Goal: Task Accomplishment & Management: Complete application form

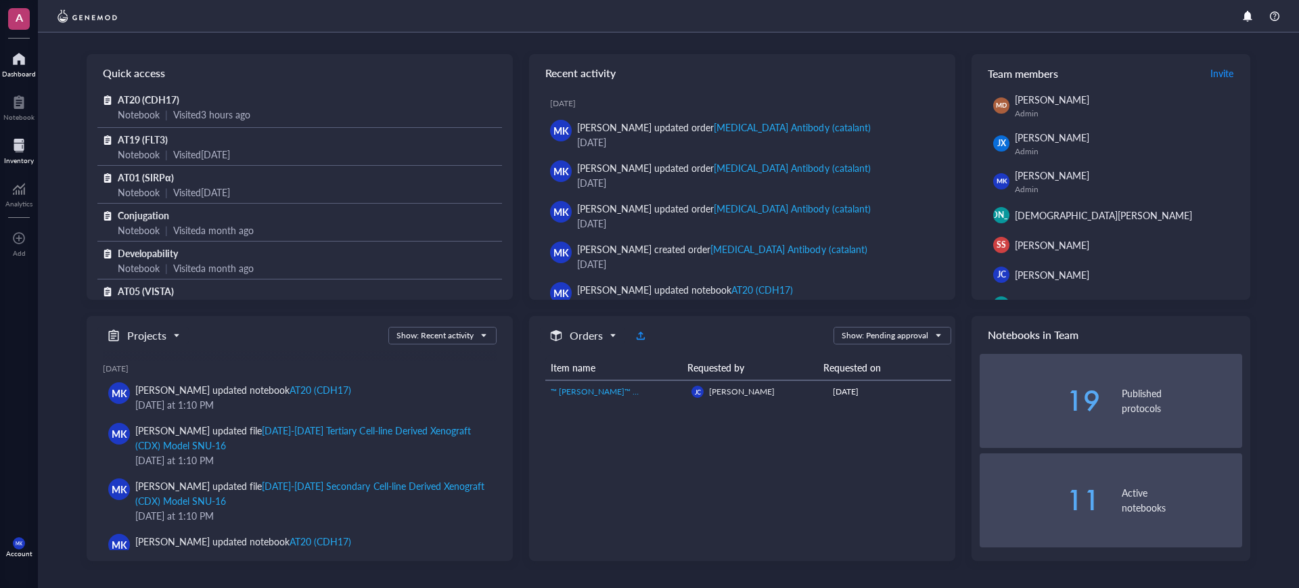
click at [17, 156] on div "Inventory" at bounding box center [19, 160] width 30 height 8
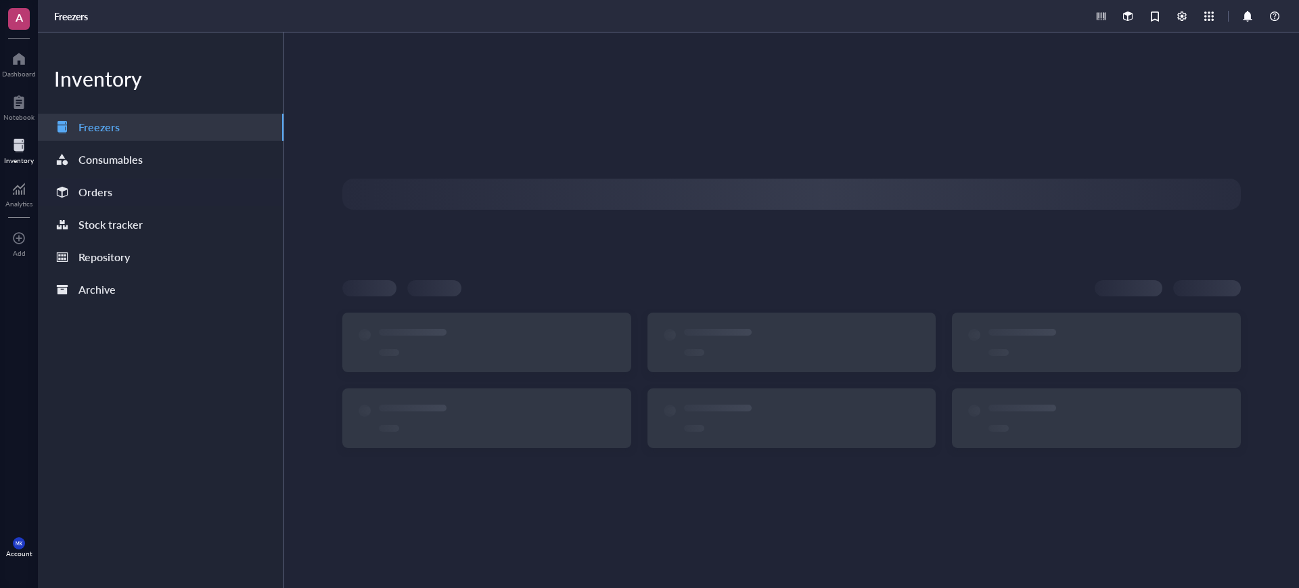
click at [114, 194] on div "Orders" at bounding box center [161, 192] width 246 height 27
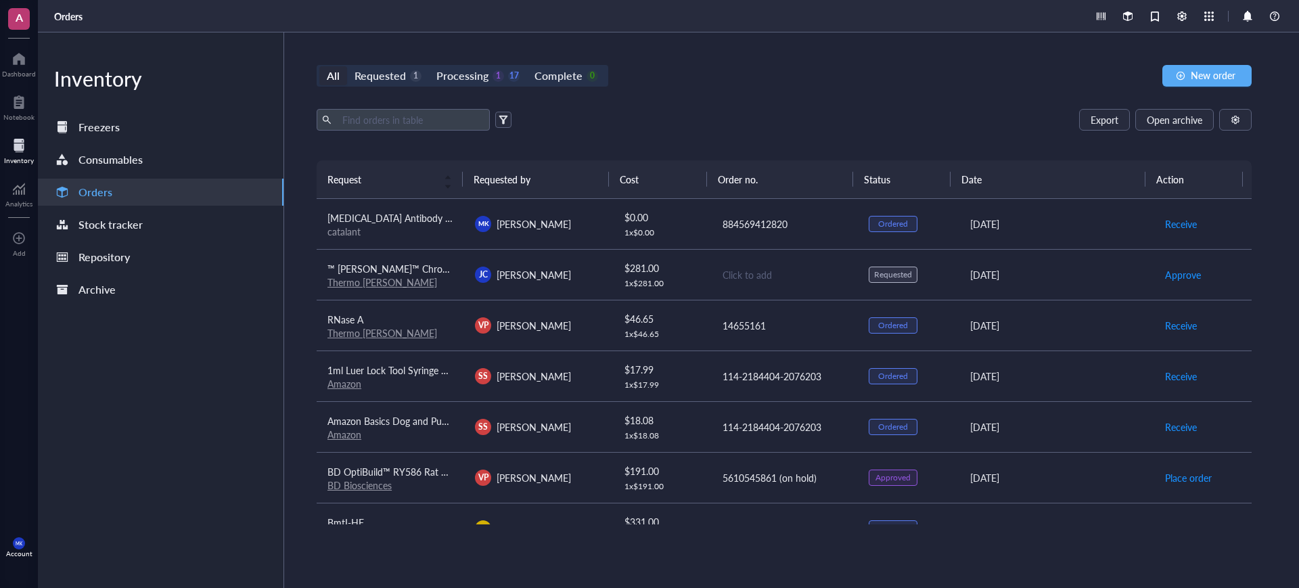
click at [617, 288] on td "$ 281.00 1 x $ 281.00" at bounding box center [661, 274] width 99 height 51
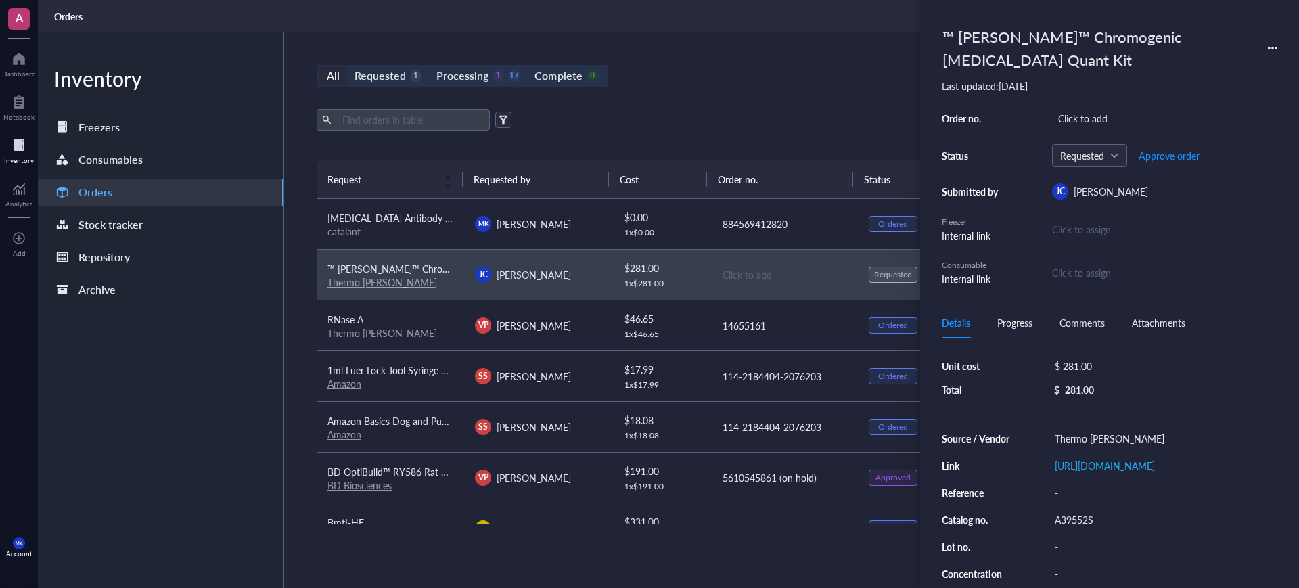
scroll to position [85, 0]
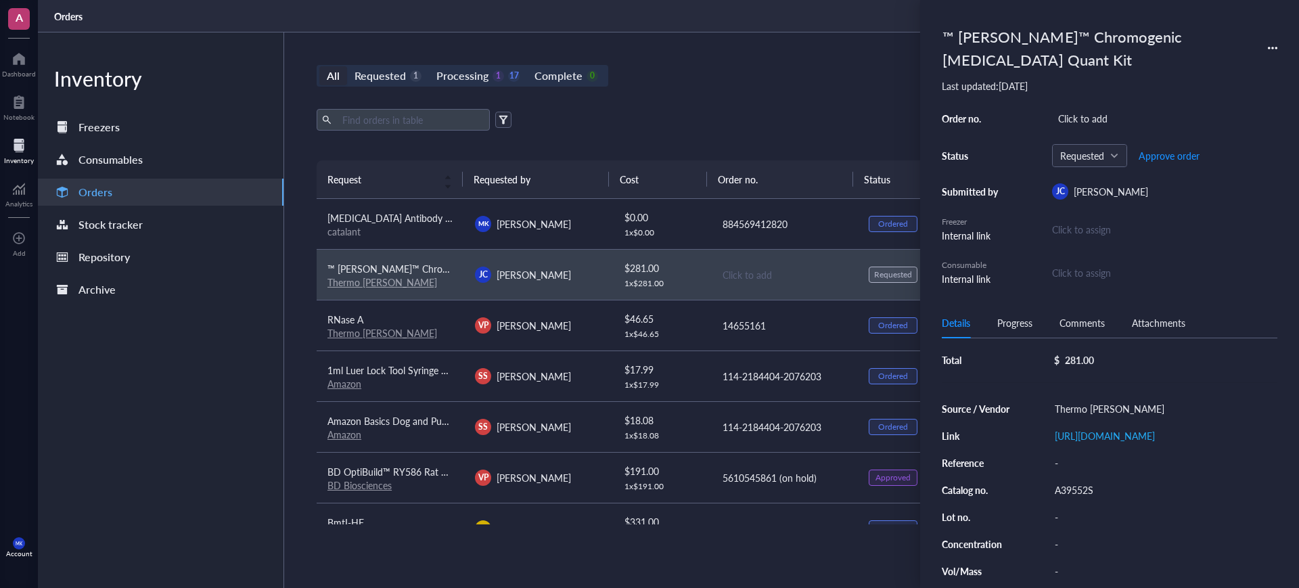
click at [1114, 61] on div "™ [PERSON_NAME]™ Chromogenic [MEDICAL_DATA] Quant Kit" at bounding box center [1078, 48] width 284 height 53
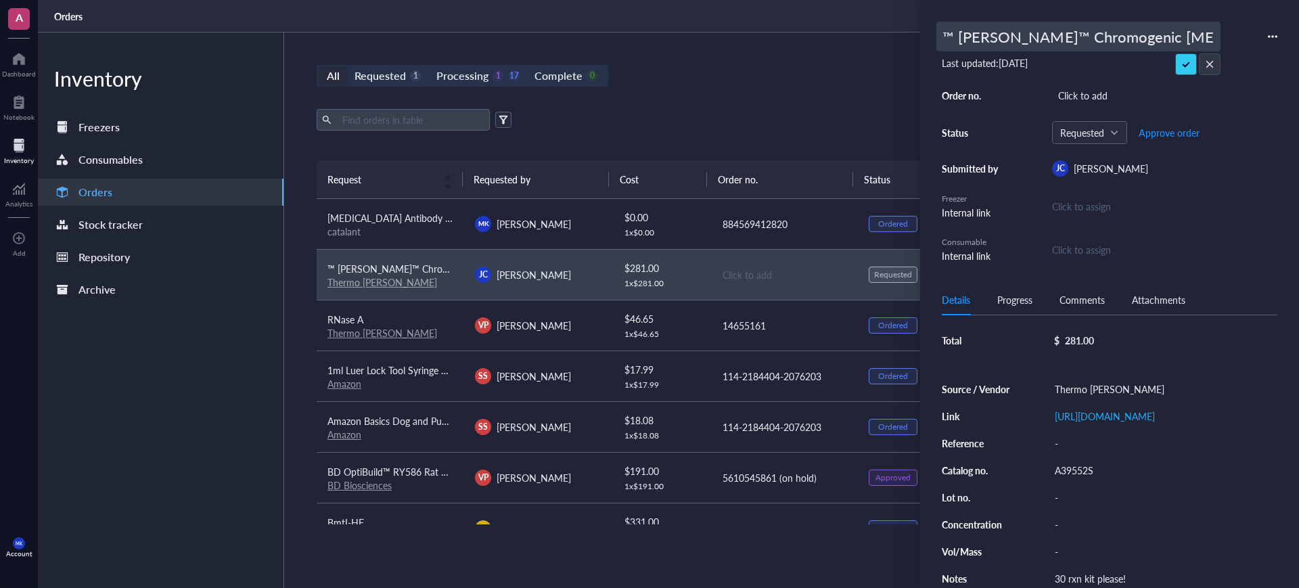
scroll to position [0, 24]
click at [1077, 476] on div "Source / Vendor Thermo [PERSON_NAME] Link [URL][DOMAIN_NAME] Reference - Catalo…" at bounding box center [1110, 484] width 336 height 208
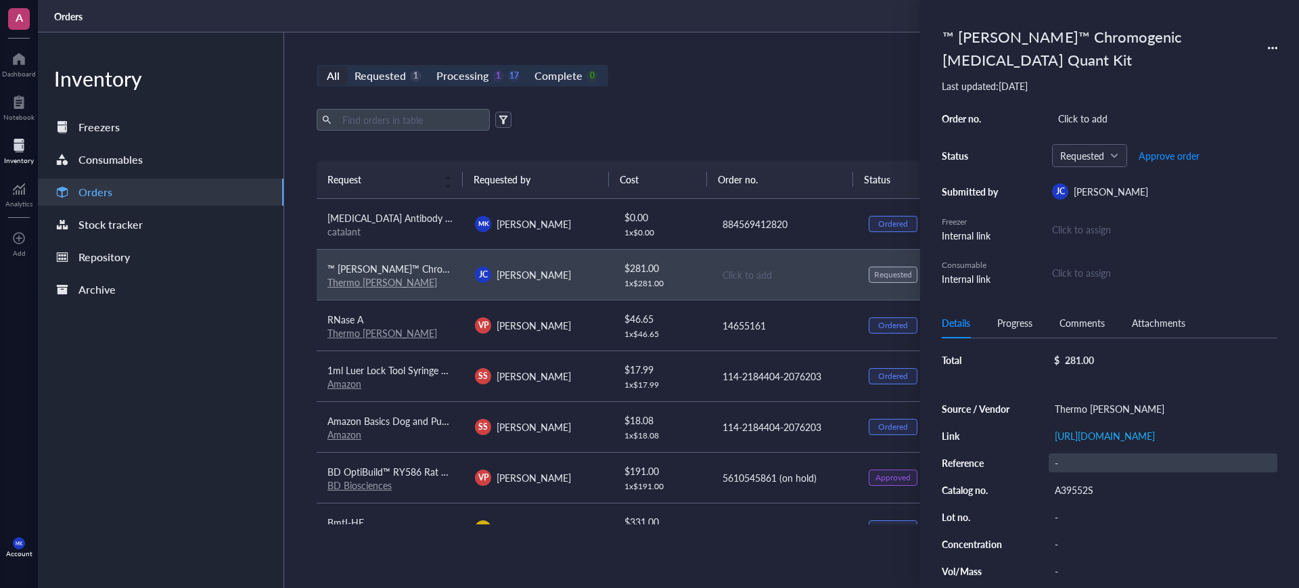
click at [1077, 472] on div "-" at bounding box center [1163, 462] width 229 height 19
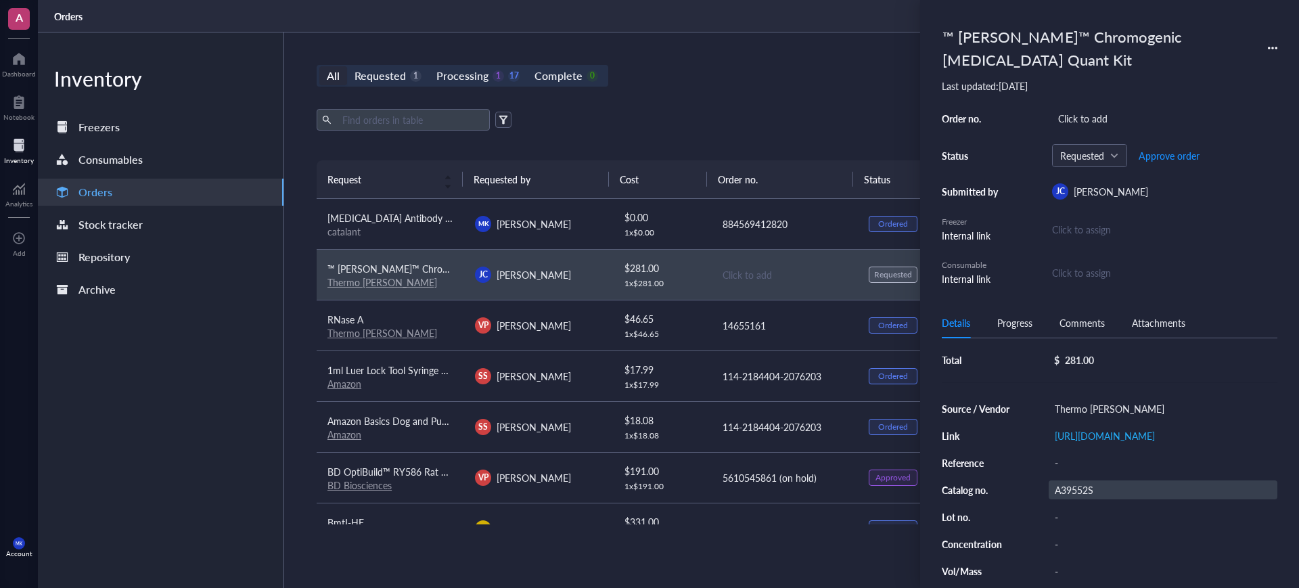
click at [1077, 497] on div "A39552S" at bounding box center [1163, 489] width 229 height 19
click at [1078, 96] on div "™ [PERSON_NAME]™ Chromogenic [MEDICAL_DATA] Quant Kit Last updated: [DATE] Orde…" at bounding box center [1110, 154] width 336 height 265
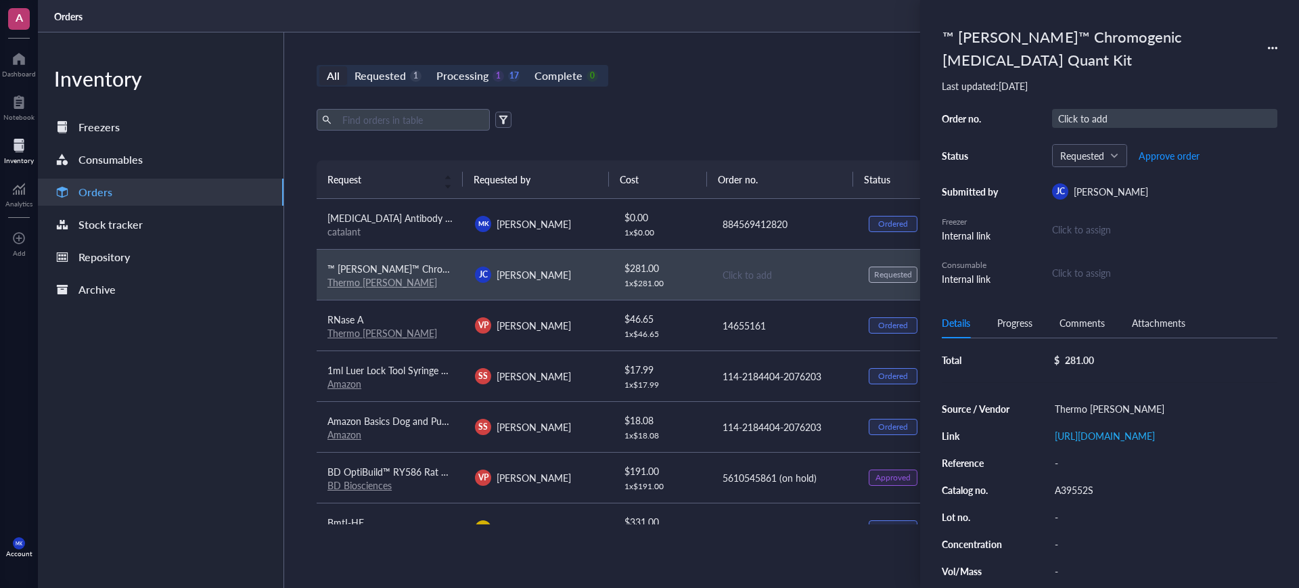
click at [1083, 110] on div "™ [PERSON_NAME]™ Chromogenic [MEDICAL_DATA] Quant Kit Last updated: [DATE] Orde…" at bounding box center [1110, 154] width 336 height 265
click at [1093, 116] on div "Click to add" at bounding box center [1164, 118] width 225 height 19
type input "14665216"
click at [1185, 157] on span "Approve order" at bounding box center [1169, 155] width 61 height 11
click at [1185, 157] on div "Approved Place order" at bounding box center [1164, 155] width 225 height 23
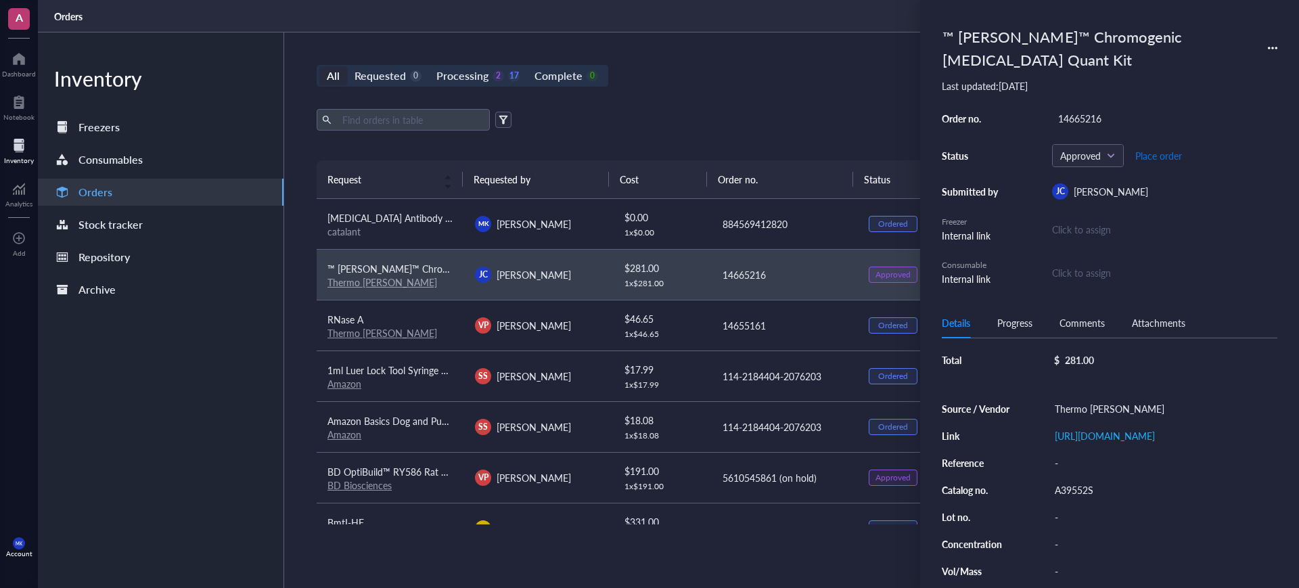
click at [1166, 162] on button "Place order" at bounding box center [1159, 156] width 48 height 22
click at [765, 81] on div "All Requested 0 Processing 1 18 Complete 0 New order" at bounding box center [784, 76] width 935 height 22
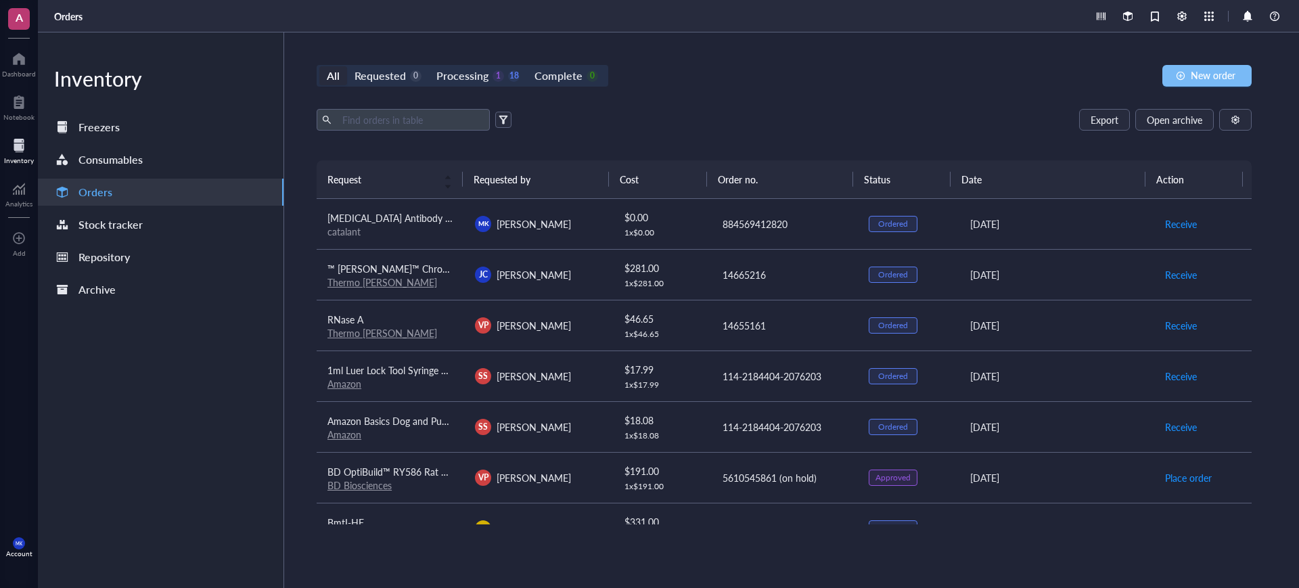
click at [1187, 81] on button "New order" at bounding box center [1206, 76] width 89 height 22
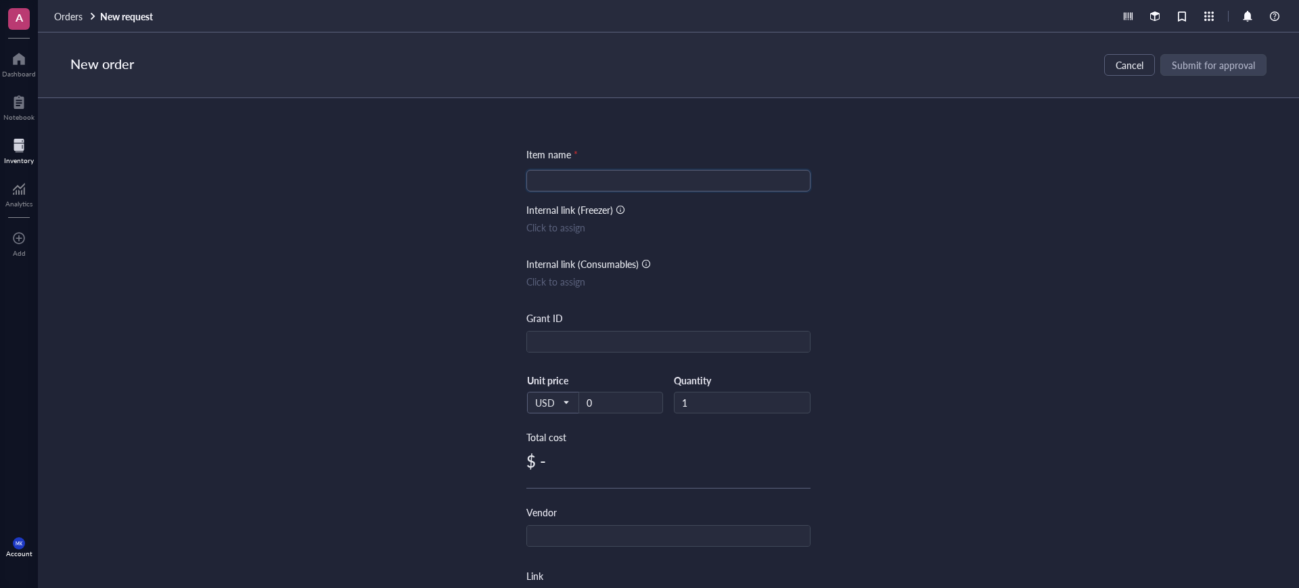
click at [760, 185] on input "search" at bounding box center [669, 181] width 268 height 20
paste input "Corning® 384 Well Deep Well Plate clear polypropylene, V-bottom, non-sterile, d…"
type input "Corning® 384 Well Deep Well Plate clear polypropylene, V-bottom, non-sterile, d…"
click at [857, 244] on div "Item name * Corning® 384 Well Deep Well Plate clear polypropylene, V-bottom, no…" at bounding box center [668, 343] width 1261 height 490
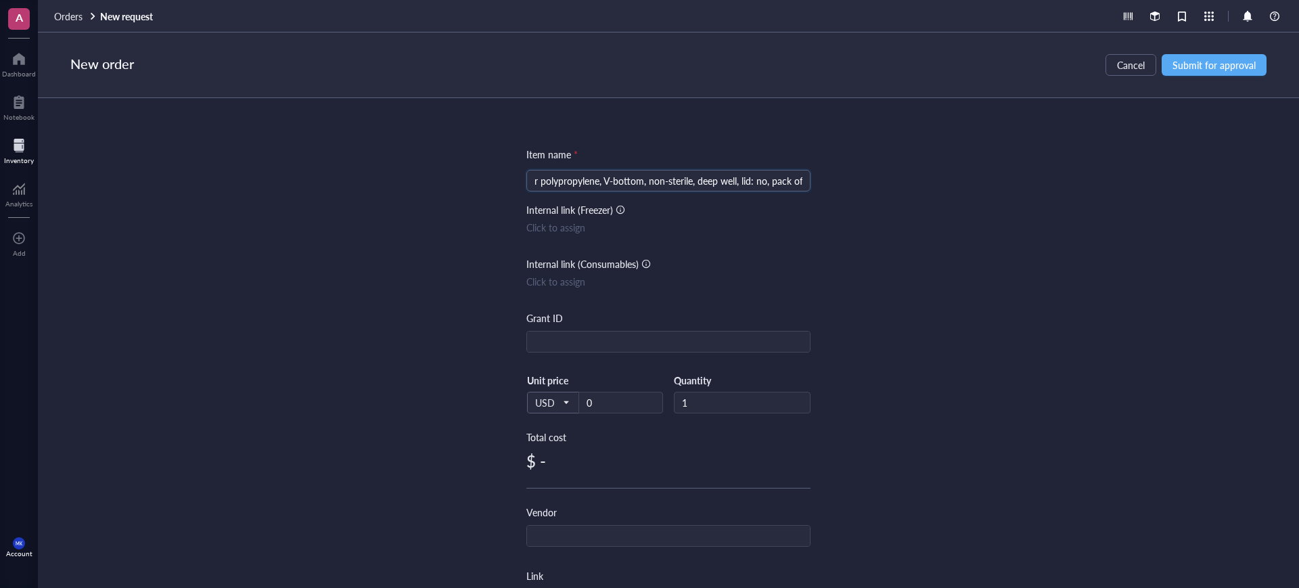
scroll to position [0, 0]
drag, startPoint x: 629, startPoint y: 396, endPoint x: 581, endPoint y: 396, distance: 48.0
click at [581, 396] on input "0" at bounding box center [620, 402] width 83 height 20
paste input "99.4"
type input "99.4"
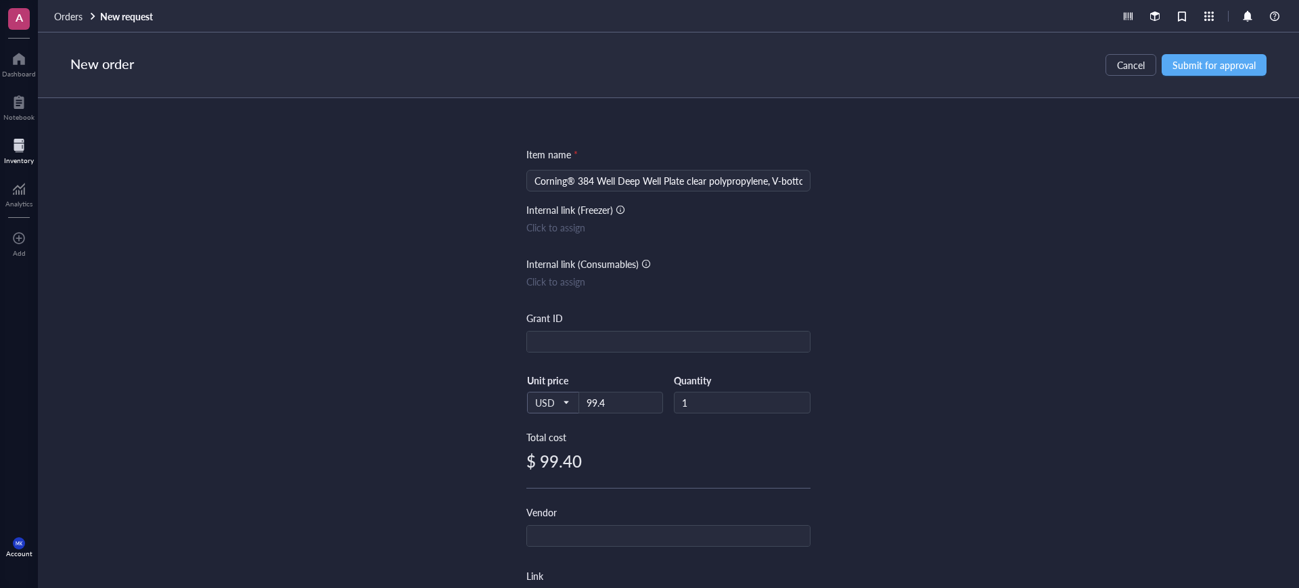
click at [885, 349] on div "Item name * Corning® 384 Well Deep Well Plate clear polypropylene, V-bottom, no…" at bounding box center [668, 343] width 1261 height 490
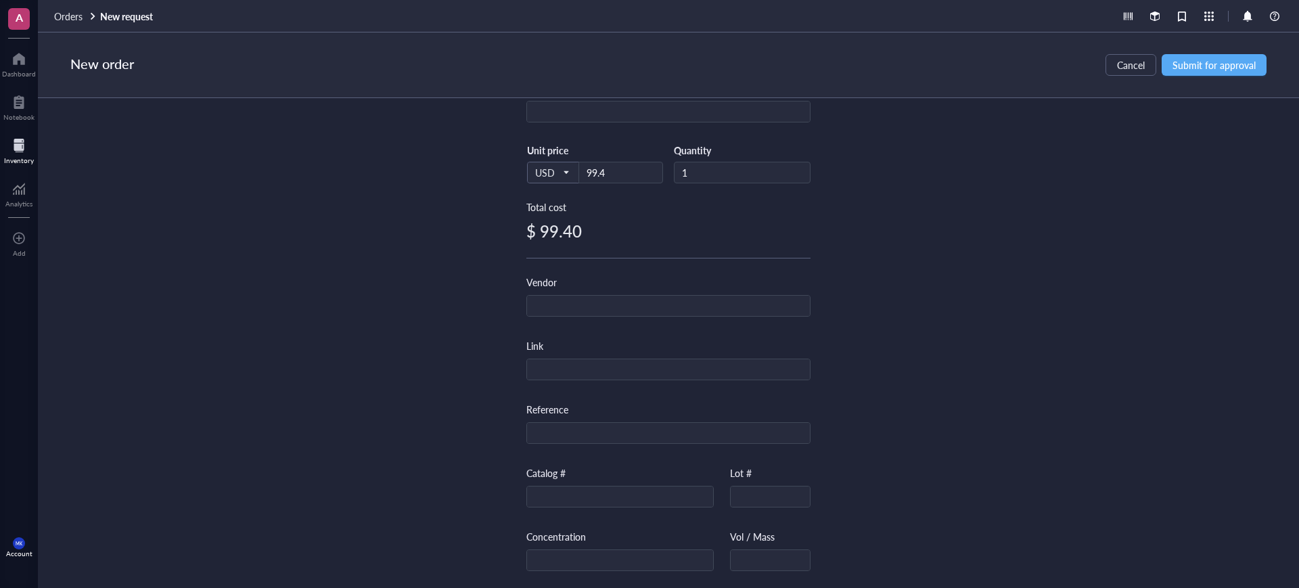
scroll to position [254, 0]
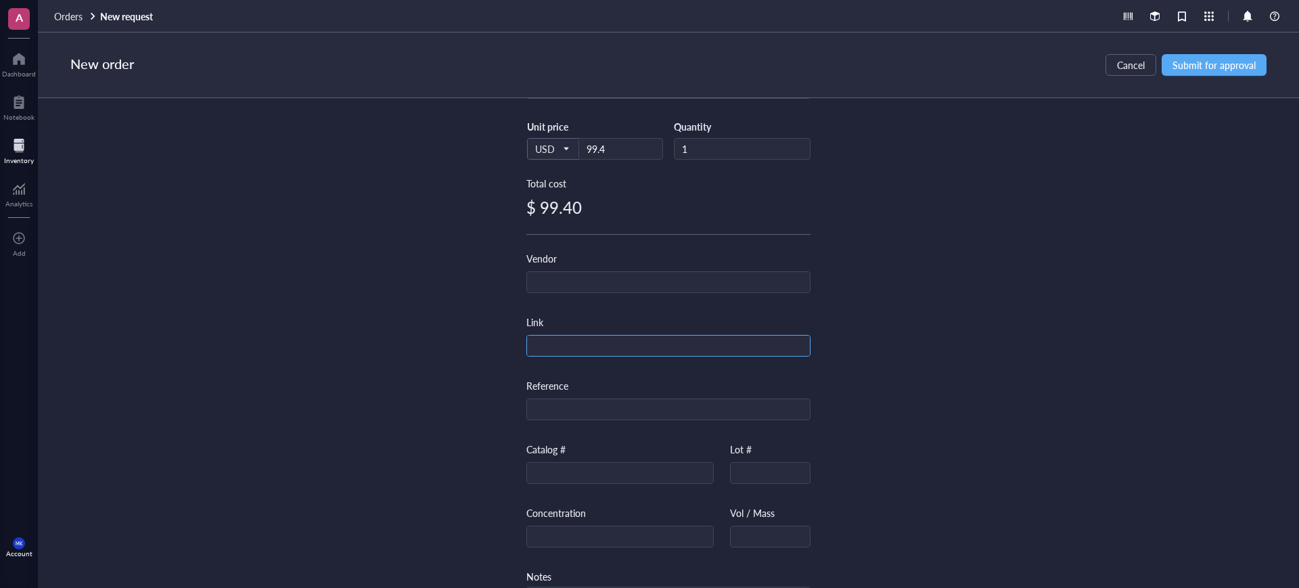
click at [581, 344] on input "text" at bounding box center [668, 347] width 283 height 22
click at [594, 468] on input "text" at bounding box center [620, 474] width 186 height 22
paste input "CLS3347-10EA"
type input "CLS3347-10EA"
click at [824, 408] on div "Item name * Corning® 384 Well Deep Well Plate clear polypropylene, V-bottom, no…" at bounding box center [668, 343] width 1261 height 490
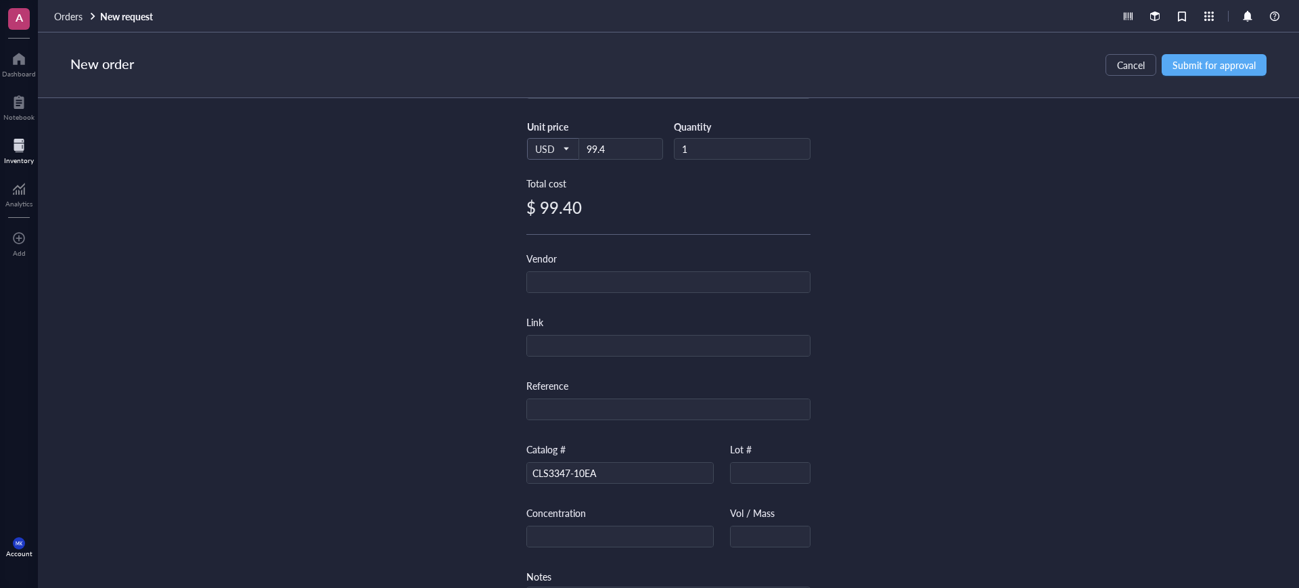
click at [613, 242] on div "Item name * Corning® 384 Well Deep Well Plate clear polypropylene, V-bottom, no…" at bounding box center [668, 267] width 284 height 749
click at [687, 287] on input "text" at bounding box center [668, 283] width 283 height 22
type input "Sigma"
click at [753, 345] on input "text" at bounding box center [668, 347] width 283 height 22
paste input "[URL][DOMAIN_NAME]"
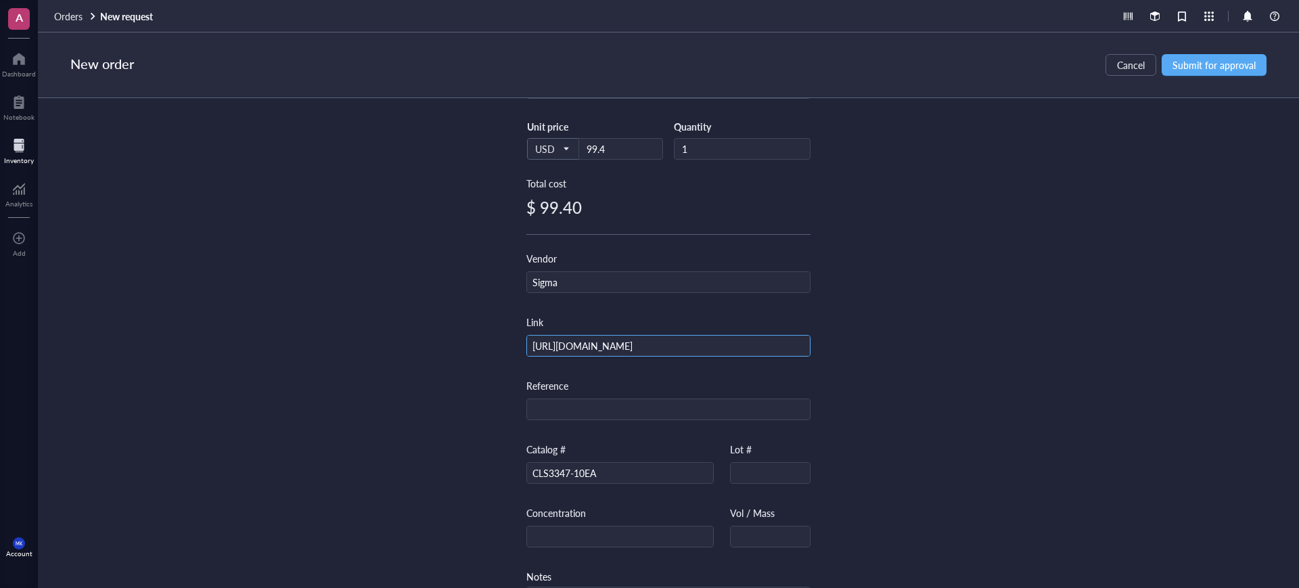
type input "[URL][DOMAIN_NAME]"
click at [989, 310] on div "Item name * Corning® 384 Well Deep Well Plate clear polypropylene, V-bottom, no…" at bounding box center [668, 343] width 1261 height 490
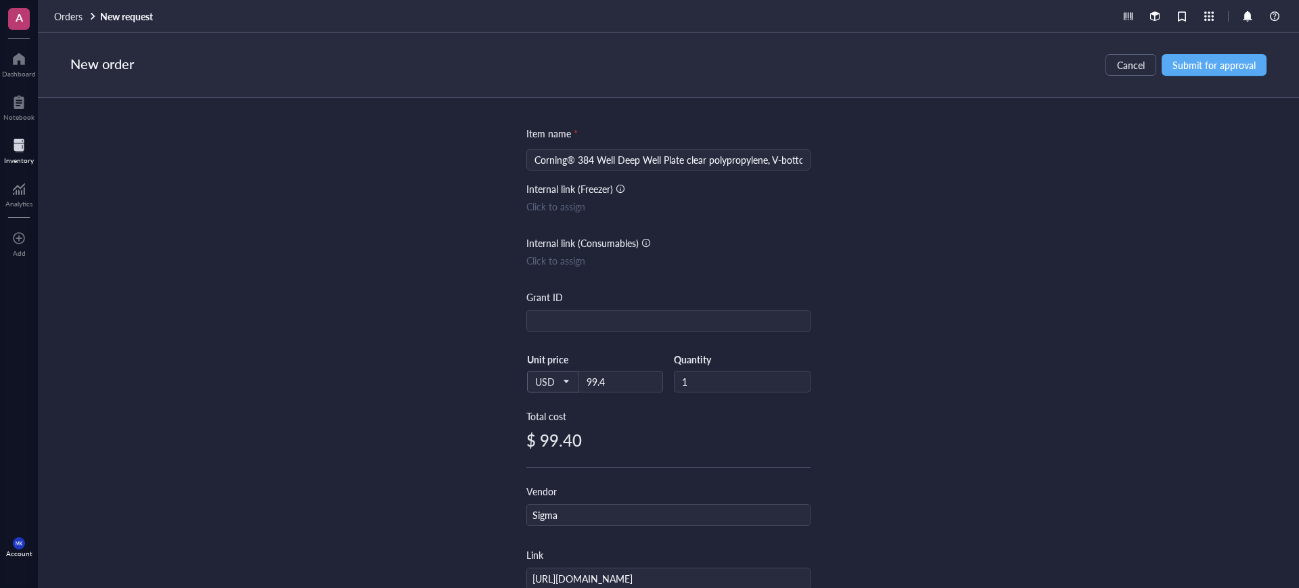
scroll to position [0, 0]
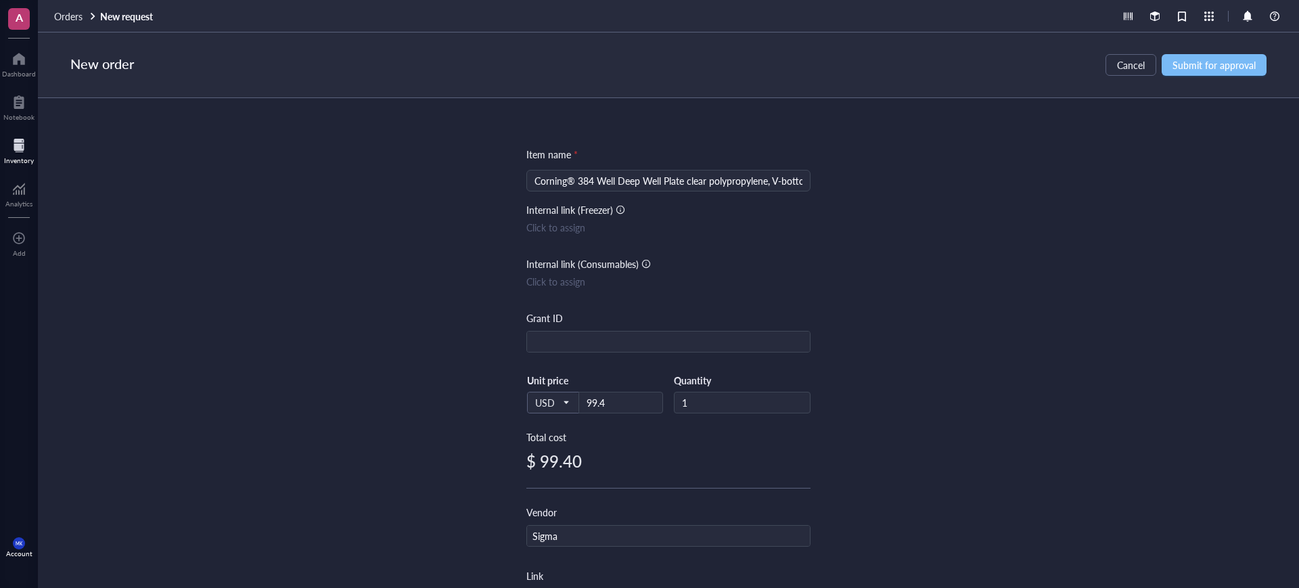
click at [1178, 66] on span "Submit for approval" at bounding box center [1214, 65] width 83 height 11
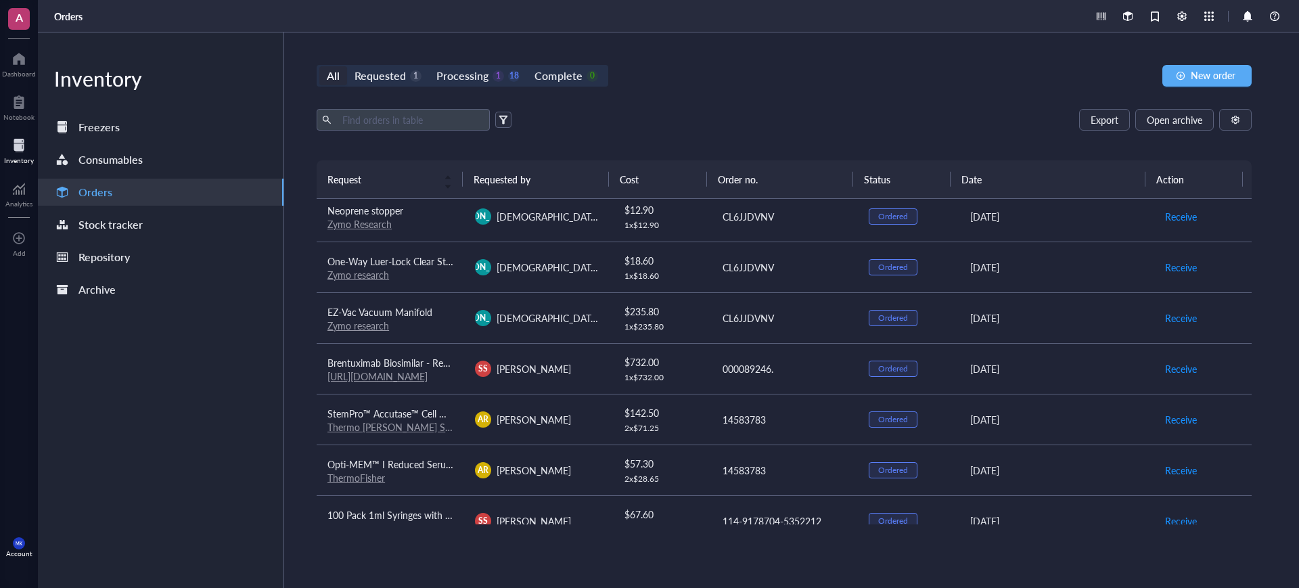
scroll to position [423, 0]
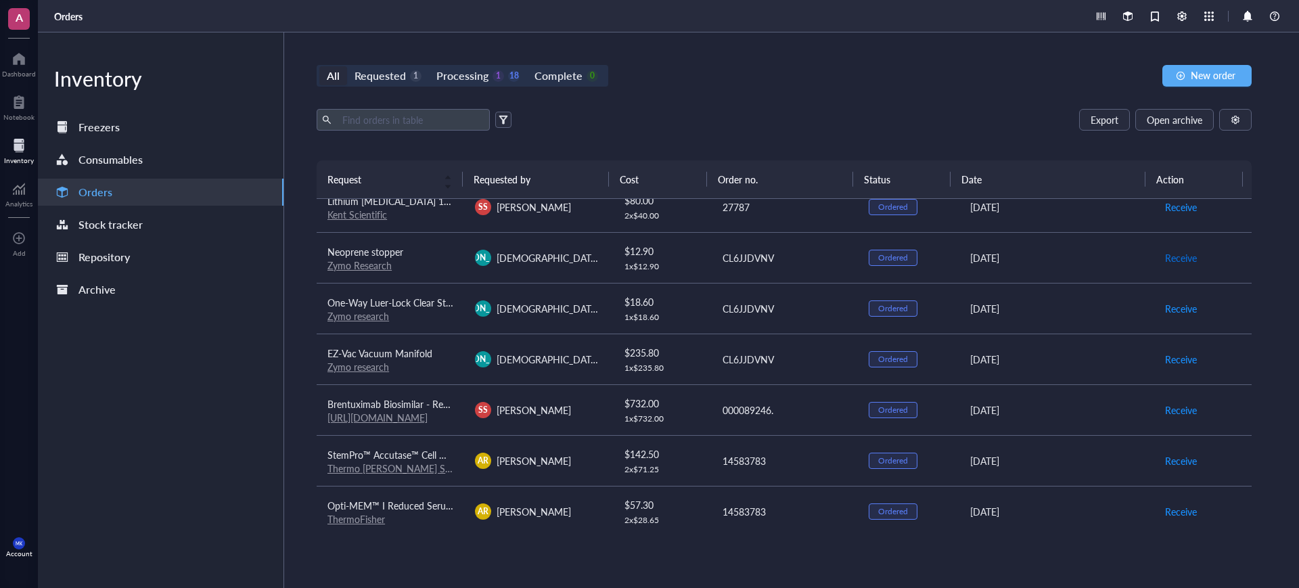
click at [1164, 266] on button "Receive" at bounding box center [1180, 258] width 33 height 22
click at [1172, 304] on span "Receive" at bounding box center [1181, 308] width 32 height 15
click at [1173, 357] on span "Receive" at bounding box center [1181, 359] width 32 height 15
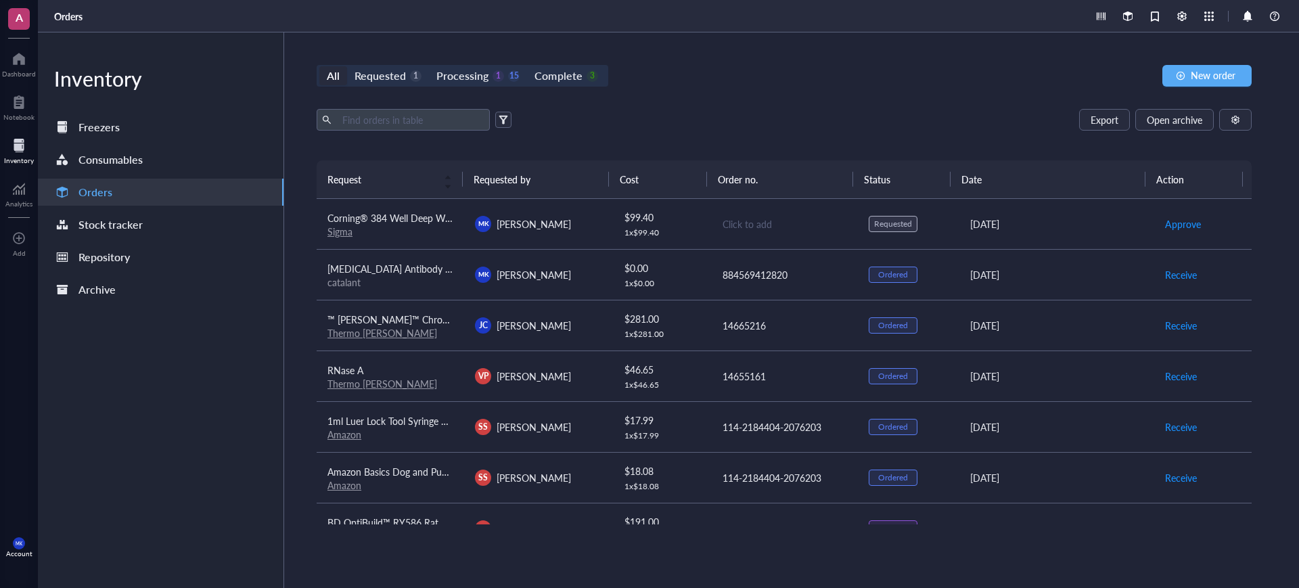
click at [740, 225] on div "Click to add" at bounding box center [785, 224] width 124 height 15
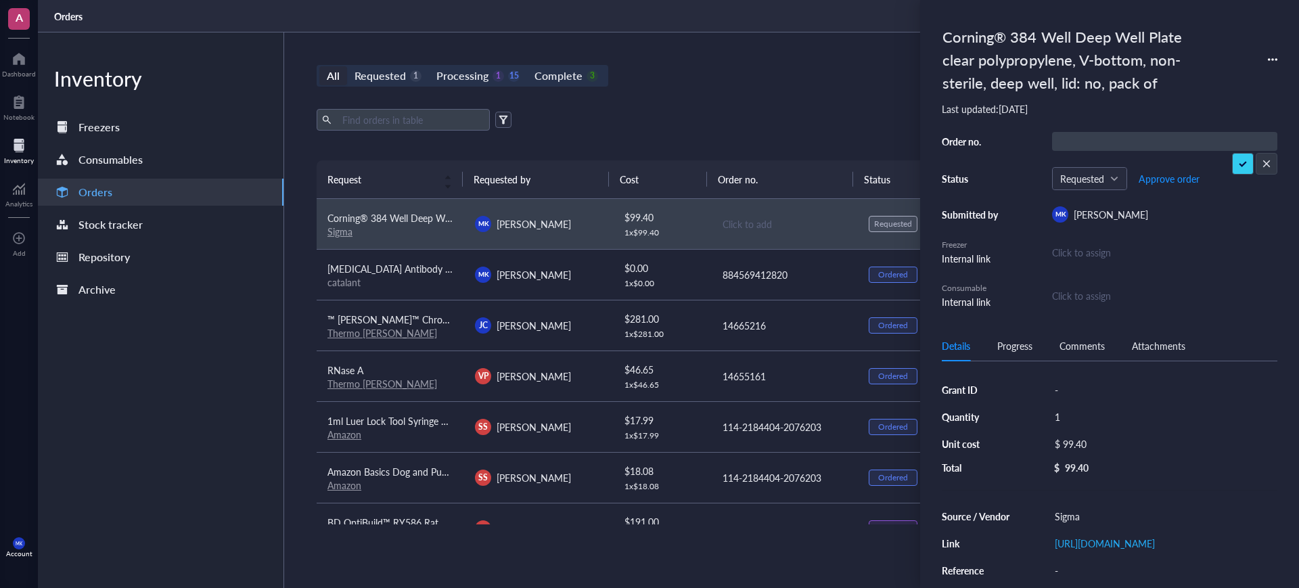
type input "3036035011"
click at [747, 129] on div "Export Open archive" at bounding box center [784, 120] width 935 height 22
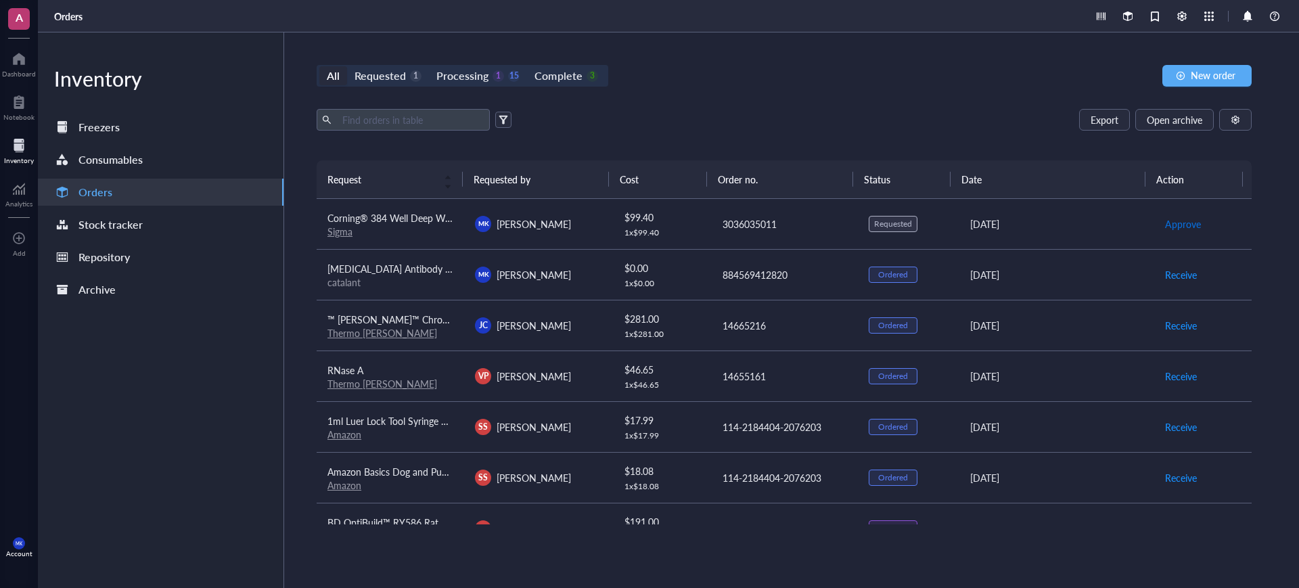
click at [1174, 223] on span "Approve" at bounding box center [1183, 224] width 36 height 15
click at [1177, 226] on span "Place order" at bounding box center [1188, 224] width 47 height 15
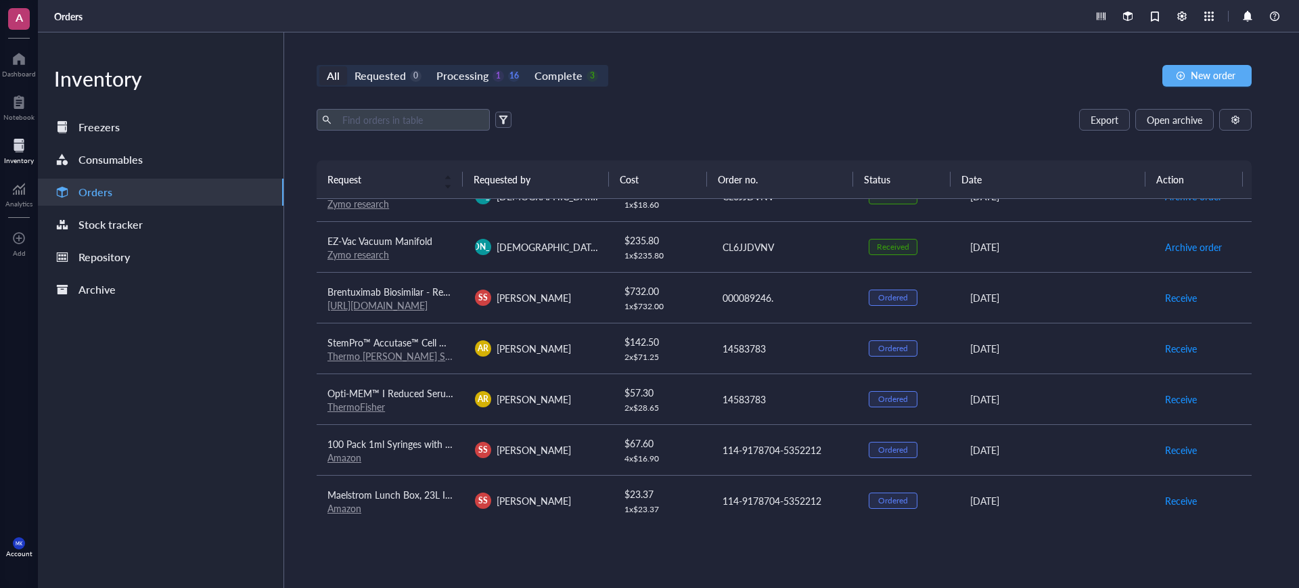
scroll to position [436, 0]
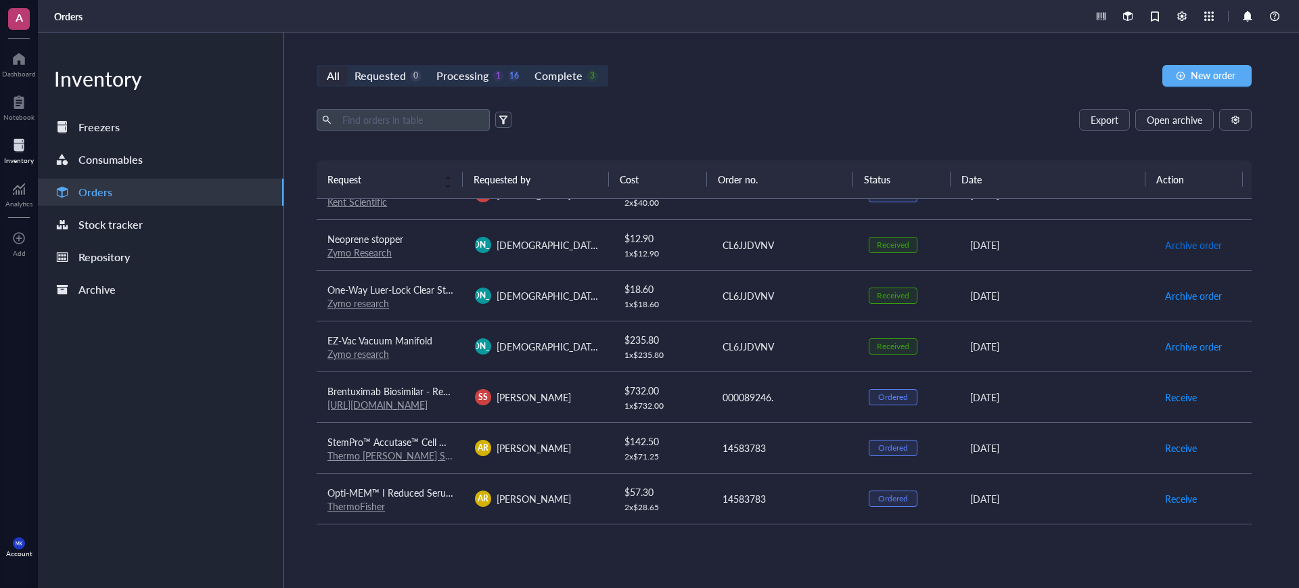
click at [1175, 241] on span "Archive order" at bounding box center [1193, 244] width 57 height 15
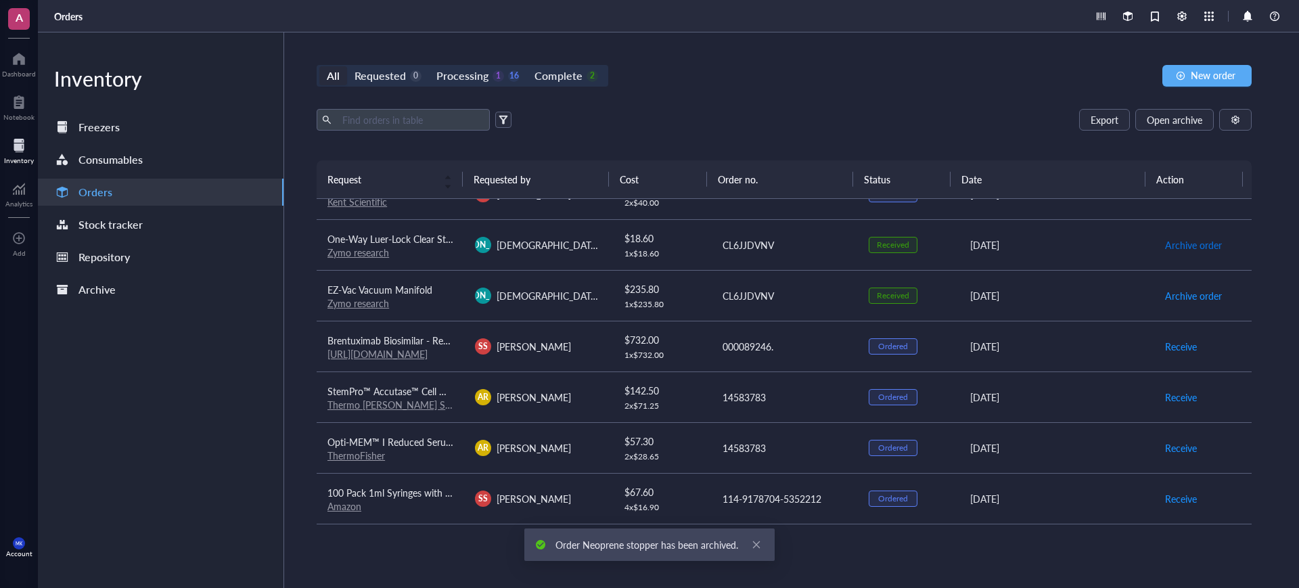
click at [1175, 241] on span "Archive order" at bounding box center [1193, 244] width 57 height 15
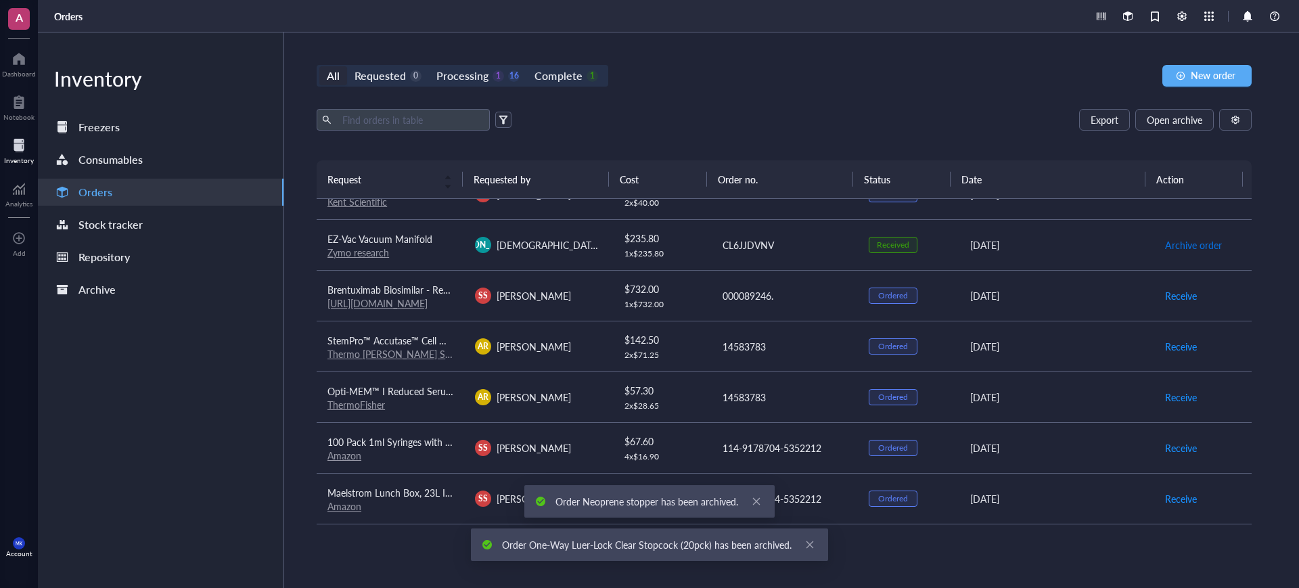
click at [1175, 241] on span "Archive order" at bounding box center [1193, 244] width 57 height 15
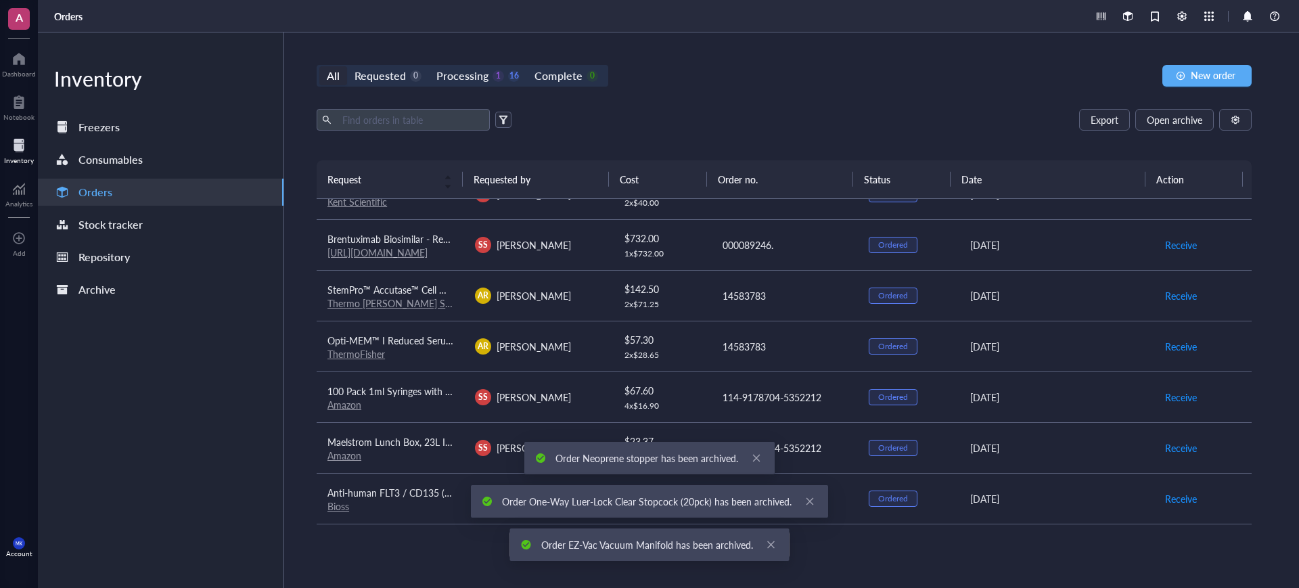
click at [314, 414] on div "All Requested 0 Processing 1 16 Complete 0 New order Export Open archive Reques…" at bounding box center [784, 309] width 1000 height 555
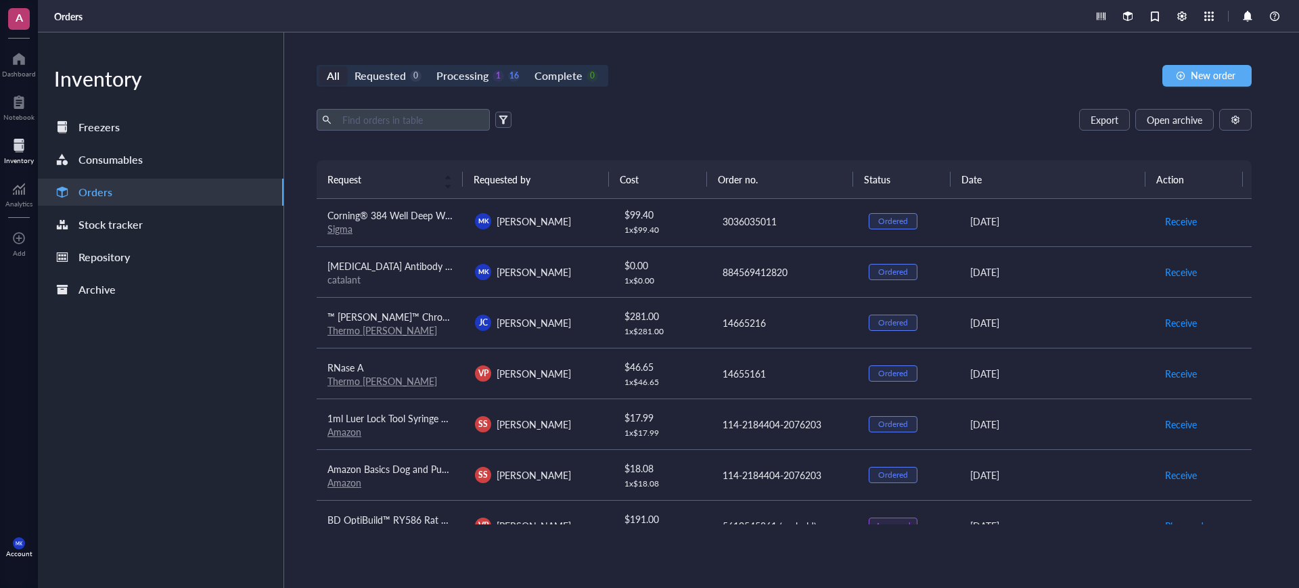
scroll to position [0, 0]
click at [723, 100] on div "All Requested 0 Processing 1 16 Complete 0 New order Export Open archive Reques…" at bounding box center [784, 309] width 1000 height 555
click at [586, 238] on td "[PERSON_NAME] [PERSON_NAME]" at bounding box center [537, 224] width 147 height 51
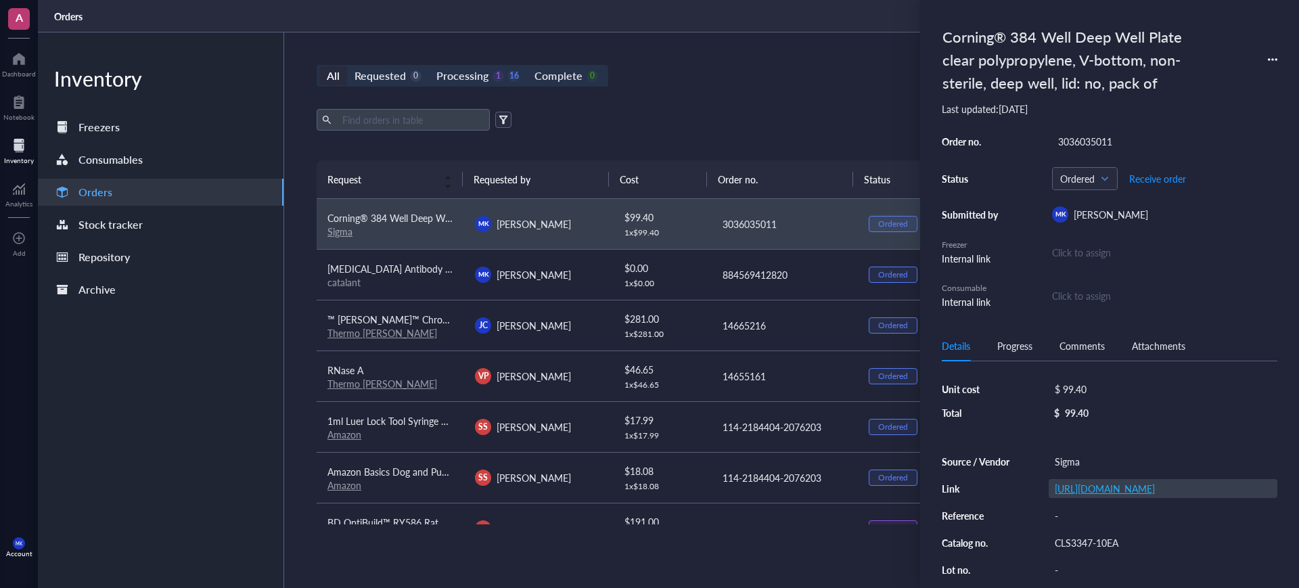
scroll to position [85, 0]
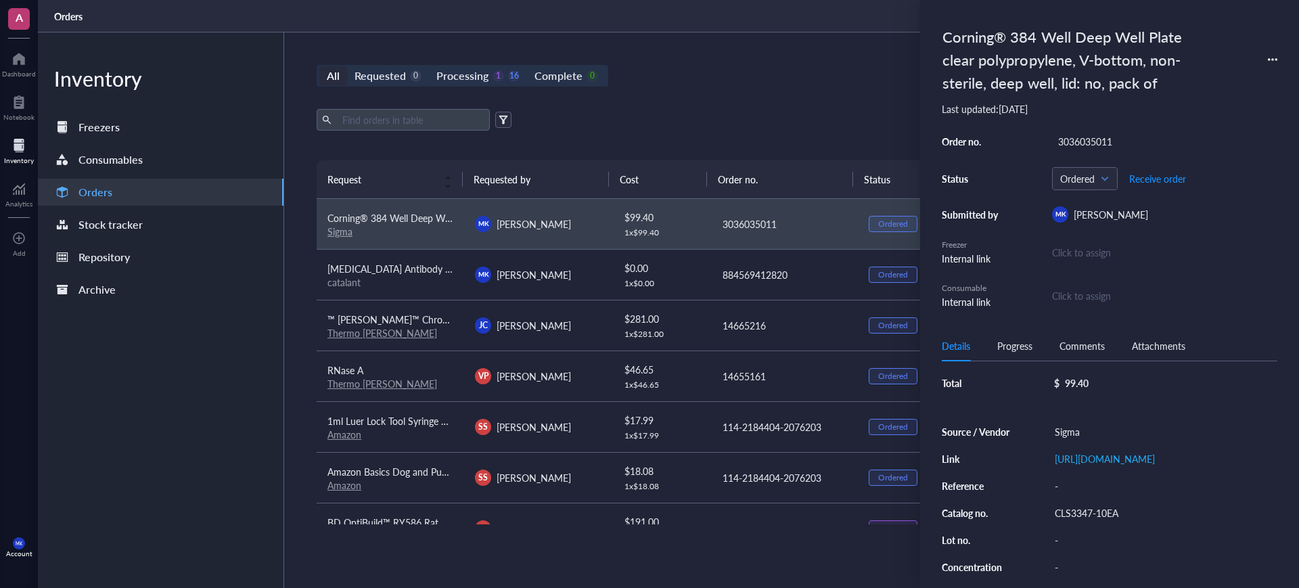
click at [749, 85] on div "All Requested 0 Processing 1 16 Complete 0 New order" at bounding box center [784, 76] width 935 height 22
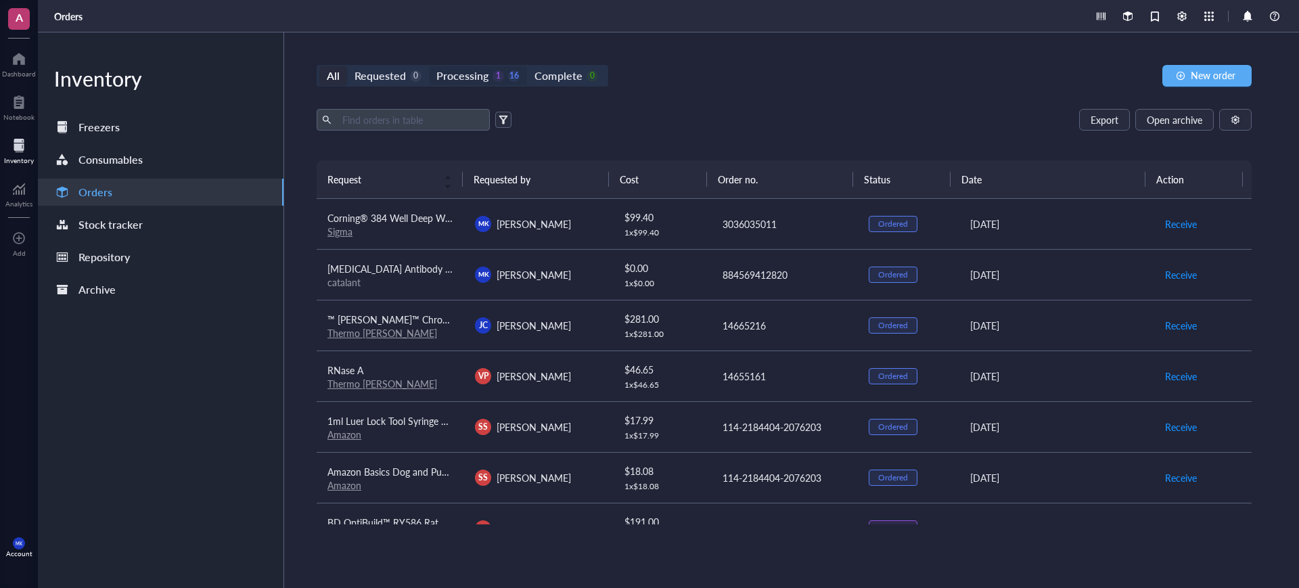
click at [472, 74] on div "Processing" at bounding box center [462, 75] width 52 height 19
click at [429, 66] on input "Processing 1 16" at bounding box center [429, 66] width 0 height 0
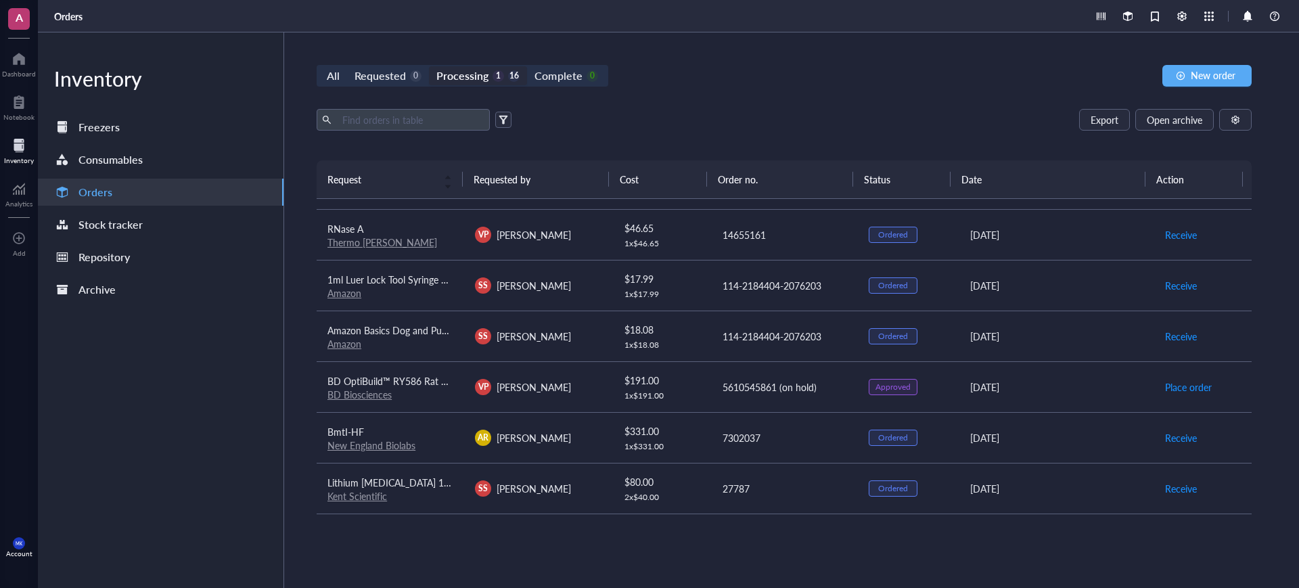
scroll to position [169, 0]
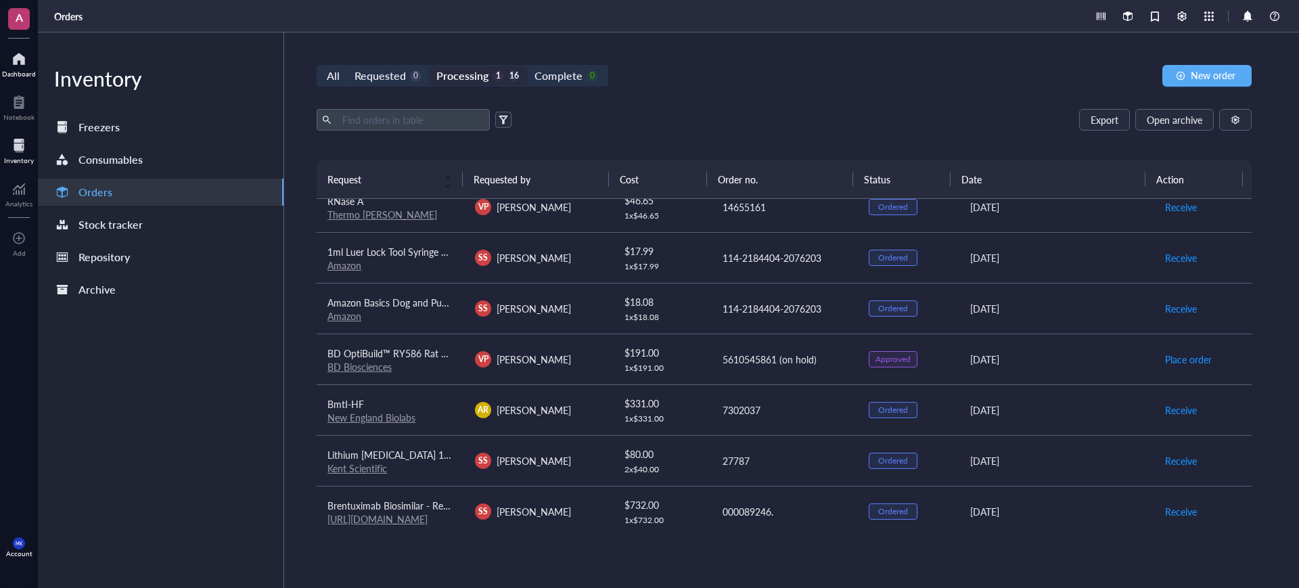
click at [16, 76] on div "Dashboard" at bounding box center [19, 74] width 34 height 8
